Goal: Task Accomplishment & Management: Manage account settings

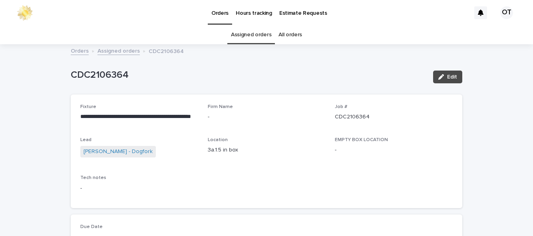
click at [257, 36] on link "Assigned orders" at bounding box center [251, 35] width 40 height 19
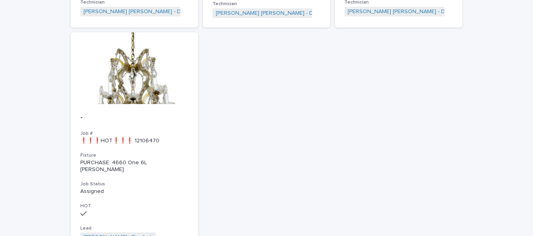
scroll to position [338, 0]
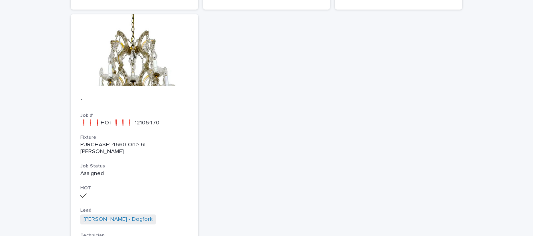
click at [134, 108] on div "- Job # ❗❗❗HOT❗❗❗ 12106470 Fixture PURCHASE: 4660 One 6L [PERSON_NAME] Job Stat…" at bounding box center [134, 172] width 127 height 173
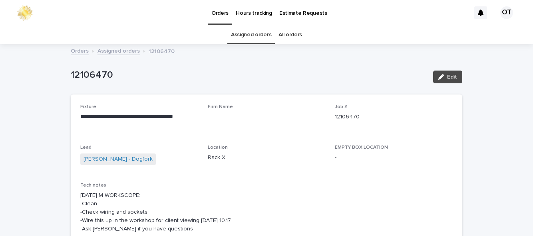
click at [439, 82] on button "Edit" at bounding box center [447, 77] width 29 height 13
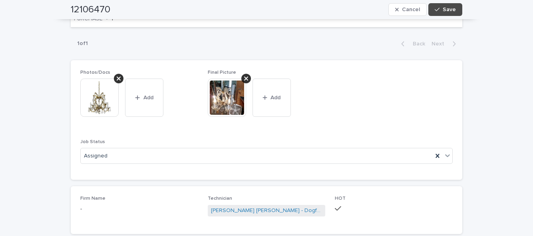
scroll to position [393, 0]
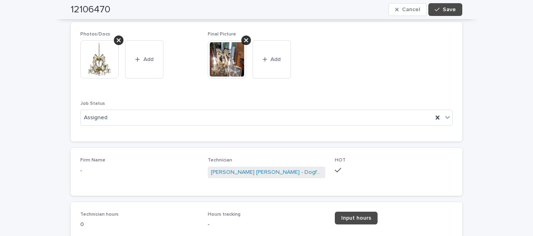
click at [441, 118] on div at bounding box center [438, 118] width 10 height 14
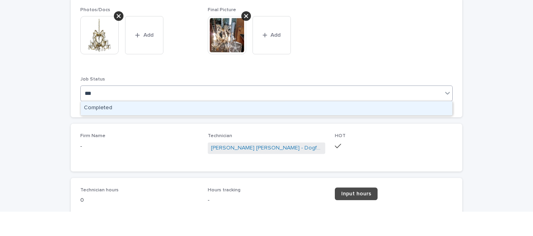
click at [286, 137] on div "Completed" at bounding box center [267, 133] width 372 height 14
type input "***"
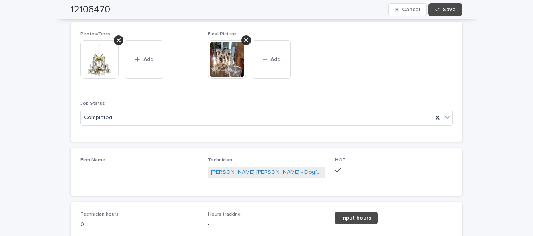
click at [361, 218] on span "Input hours" at bounding box center [356, 219] width 30 height 6
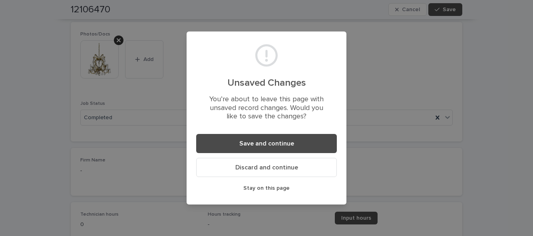
click at [300, 153] on button "Save and continue" at bounding box center [266, 143] width 141 height 19
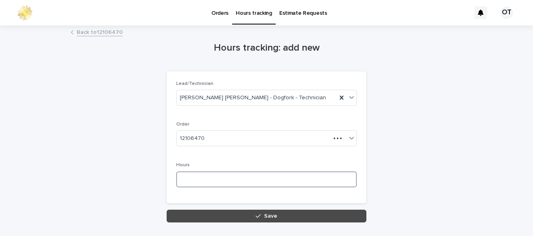
click at [322, 180] on input at bounding box center [266, 180] width 181 height 16
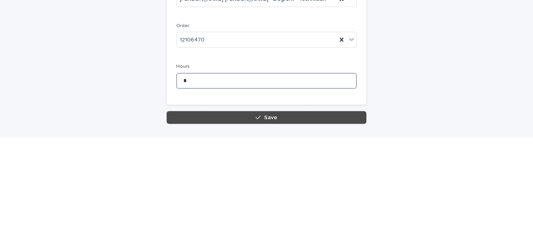
type input "*"
click at [307, 217] on button "Save" at bounding box center [267, 216] width 200 height 13
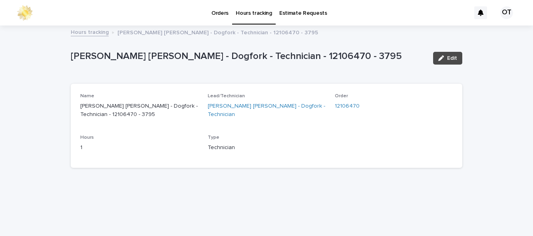
click at [221, 15] on p "Orders" at bounding box center [219, 8] width 17 height 17
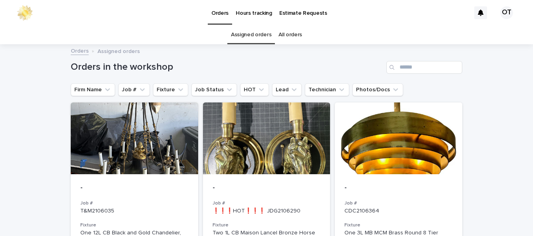
click at [449, 164] on div at bounding box center [398, 139] width 127 height 72
